Goal: Book appointment/travel/reservation

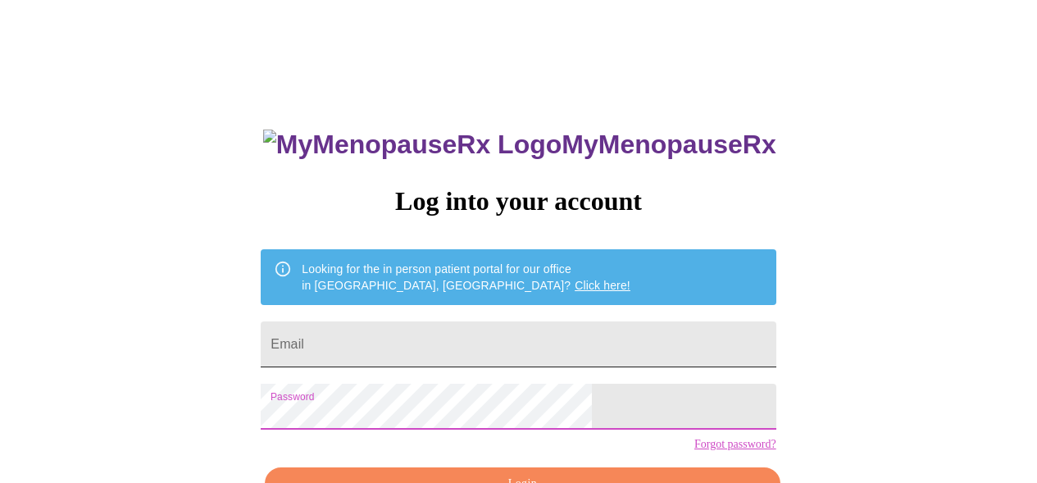
click at [501, 345] on input "Email" at bounding box center [518, 344] width 515 height 46
type input "[EMAIL_ADDRESS][DOMAIN_NAME]"
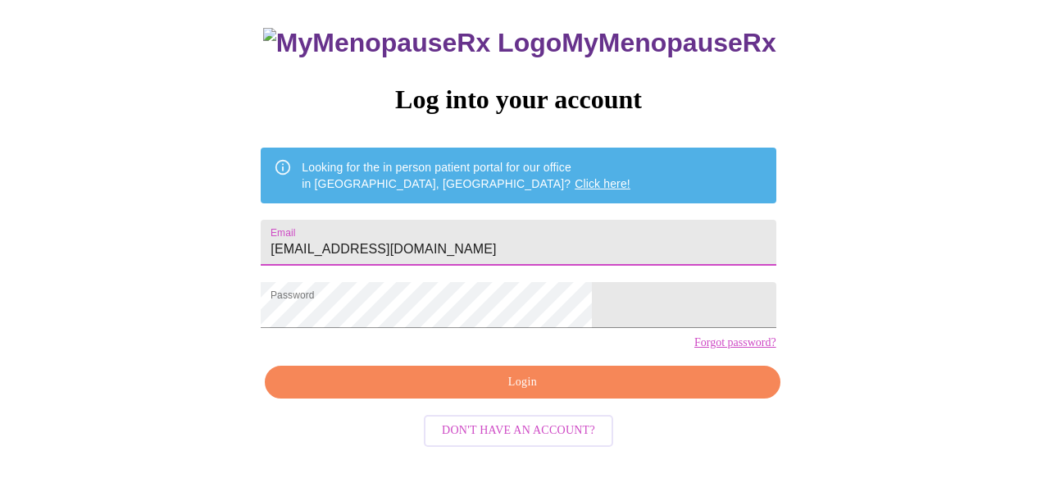
click at [504, 393] on span "Login" at bounding box center [522, 382] width 477 height 20
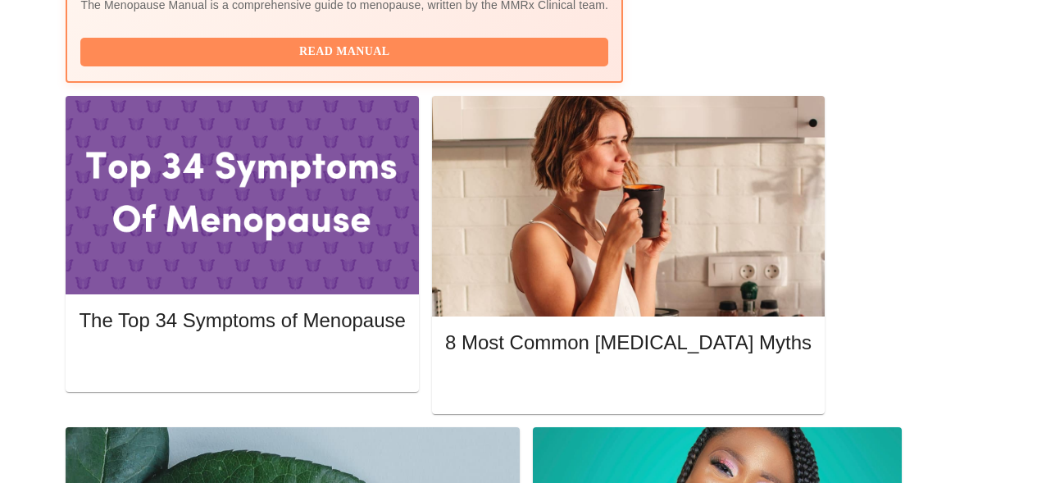
scroll to position [517, 0]
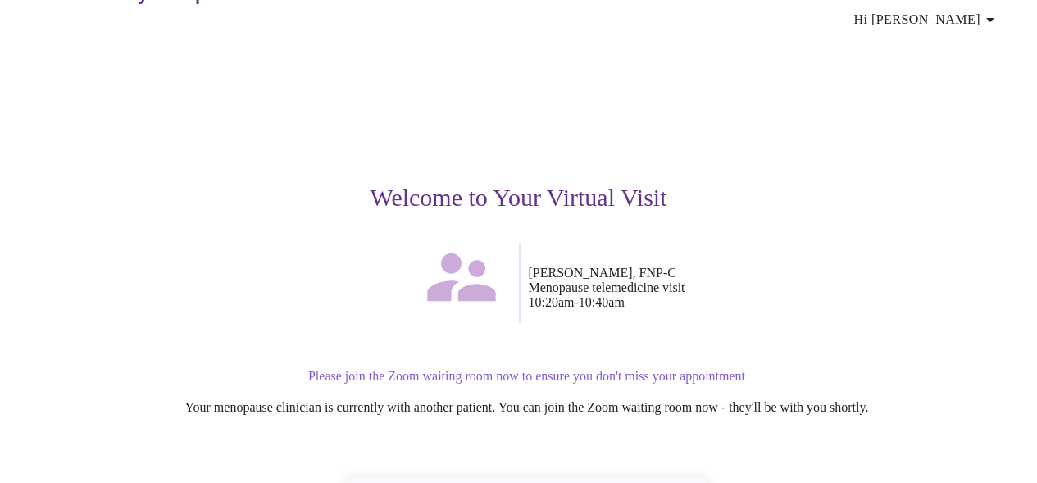
scroll to position [134, 0]
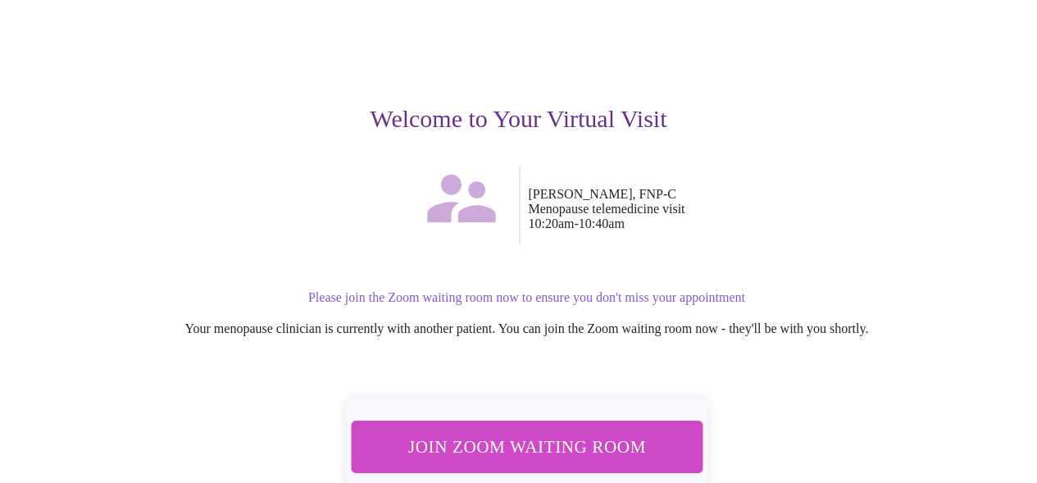
click at [596, 431] on span "Join Zoom Waiting Room" at bounding box center [526, 446] width 311 height 30
